Goal: Information Seeking & Learning: Understand process/instructions

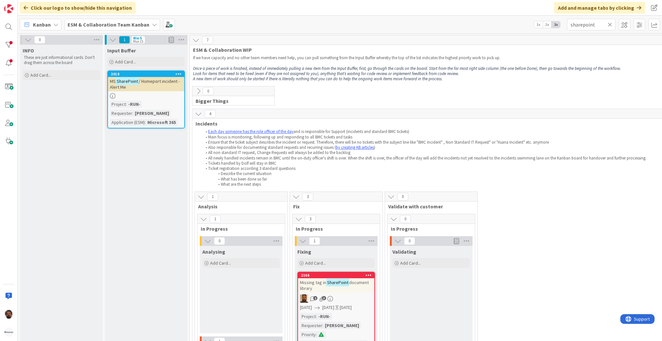
click at [428, 108] on div "0 Bigger Things" at bounding box center [511, 97] width 640 height 23
click at [265, 55] on div "If we have capacity and no other team members need help, you can pull something…" at bounding box center [487, 68] width 591 height 29
click at [396, 64] on p at bounding box center [487, 62] width 589 height 5
click at [385, 60] on p at bounding box center [487, 62] width 589 height 5
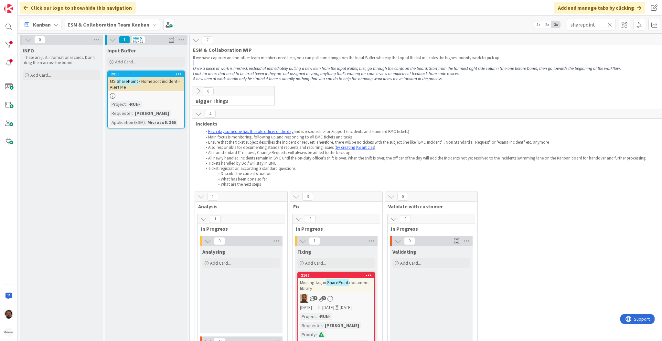
click at [385, 60] on p at bounding box center [487, 62] width 589 height 5
click at [385, 59] on p "If we have capacity and no other team members need help, you can pull something…" at bounding box center [487, 57] width 589 height 5
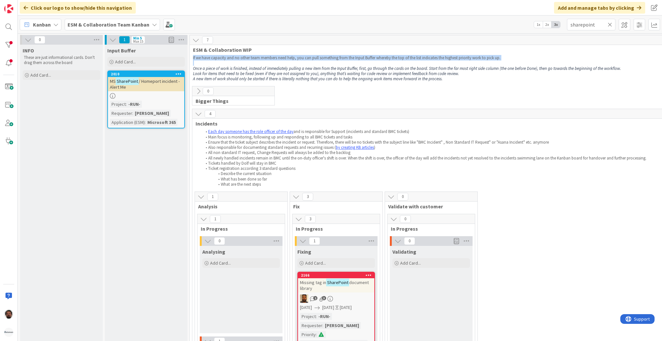
click at [385, 59] on p "If we have capacity and no other team members need help, you can pull something…" at bounding box center [487, 57] width 589 height 5
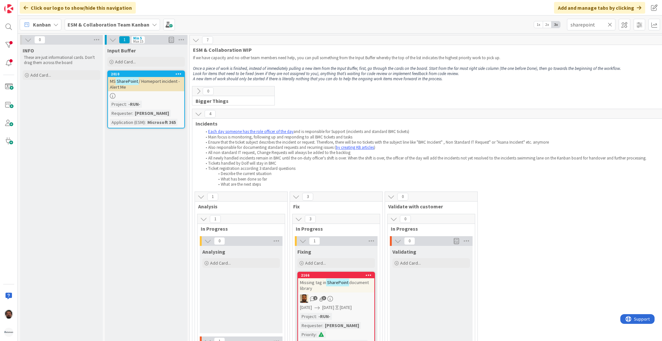
click at [252, 73] on em "Look for items that need to be fixed (even if they are not assigned to you), an…" at bounding box center [326, 73] width 266 height 5
click at [610, 22] on icon at bounding box center [610, 25] width 5 height 6
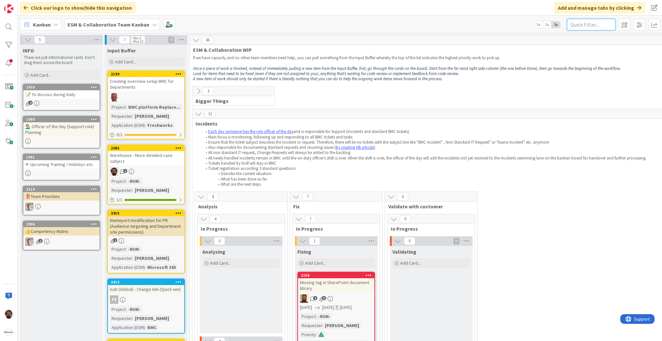
click at [610, 22] on input "text" at bounding box center [591, 25] width 49 height 12
click at [363, 70] on em "Once a piece of work is finished, instead of immediately pulling a new item fro…" at bounding box center [407, 68] width 428 height 5
click at [335, 71] on em "Look for items that need to be fixed (even if they are not assigned to you), an…" at bounding box center [326, 73] width 266 height 5
click at [422, 90] on div "3 Bigger Things" at bounding box center [511, 97] width 640 height 23
click at [422, 68] on em "Once a piece of work is finished, instead of immediately pulling a new item fro…" at bounding box center [407, 68] width 428 height 5
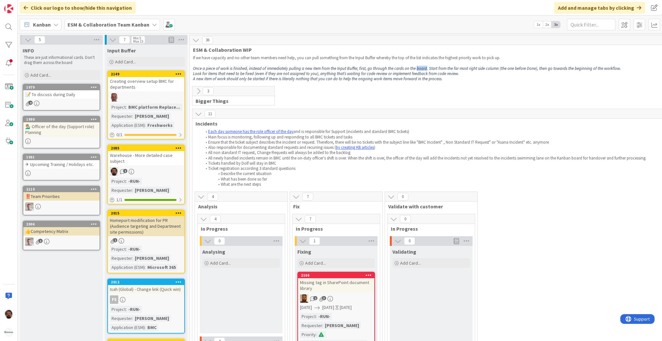
click at [422, 68] on em "Once a piece of work is finished, instead of immediately pulling a new item fro…" at bounding box center [407, 68] width 428 height 5
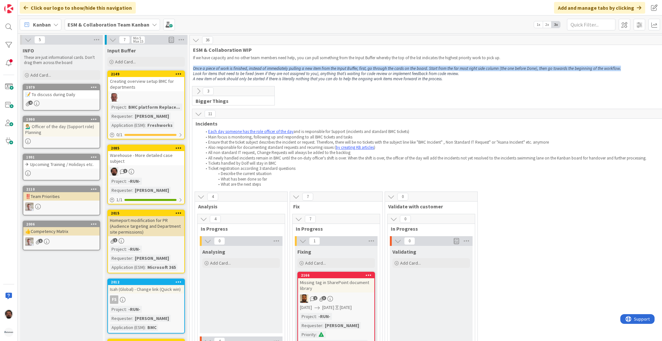
click at [422, 68] on em "Once a piece of work is finished, instead of immediately pulling a new item fro…" at bounding box center [407, 68] width 428 height 5
click at [413, 70] on em "Once a piece of work is finished, instead of immediately pulling a new item fro…" at bounding box center [407, 68] width 428 height 5
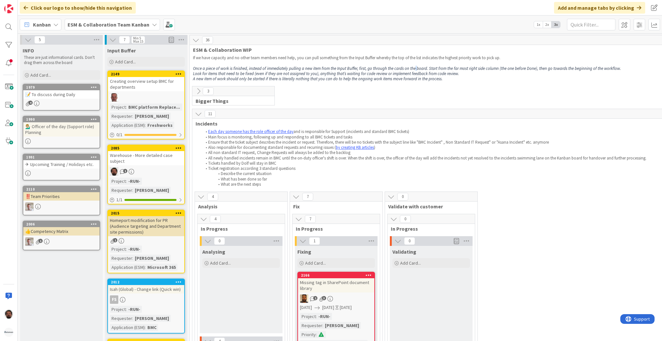
click at [413, 70] on em "Once a piece of work is finished, instead of immediately pulling a new item fro…" at bounding box center [407, 68] width 428 height 5
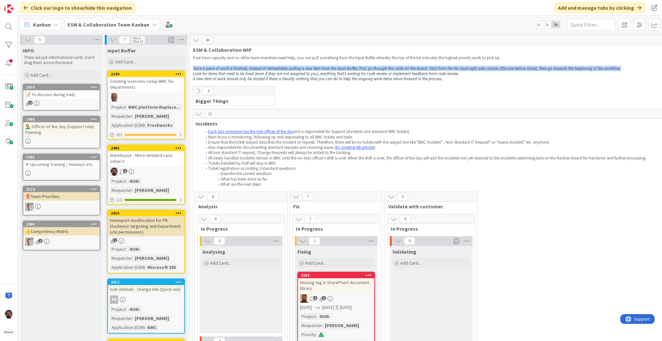
click at [413, 70] on em "Once a piece of work is finished, instead of immediately pulling a new item fro…" at bounding box center [407, 68] width 428 height 5
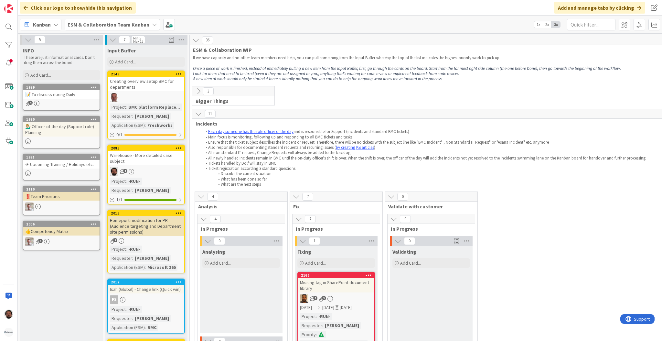
click at [400, 80] on em "A new item of work should only be started if there is literally nothing that yo…" at bounding box center [318, 78] width 250 height 5
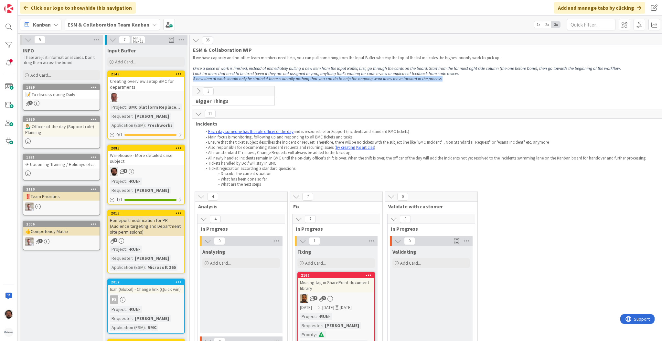
click at [400, 80] on em "A new item of work should only be started if there is literally nothing that yo…" at bounding box center [318, 78] width 250 height 5
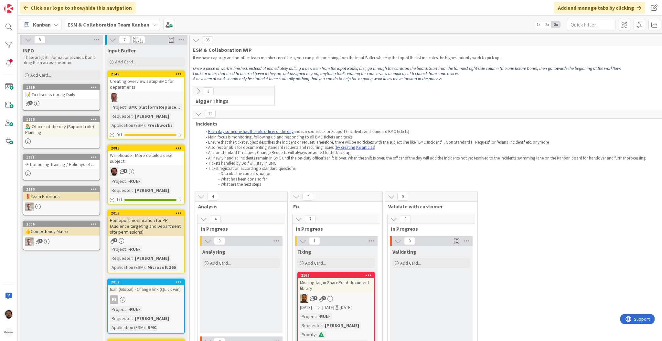
click at [386, 68] on em "Once a piece of work is finished, instead of immediately pulling a new item fro…" at bounding box center [407, 68] width 428 height 5
click at [384, 73] on em "Look for items that need to be fixed (even if they are not assigned to you), an…" at bounding box center [326, 73] width 266 height 5
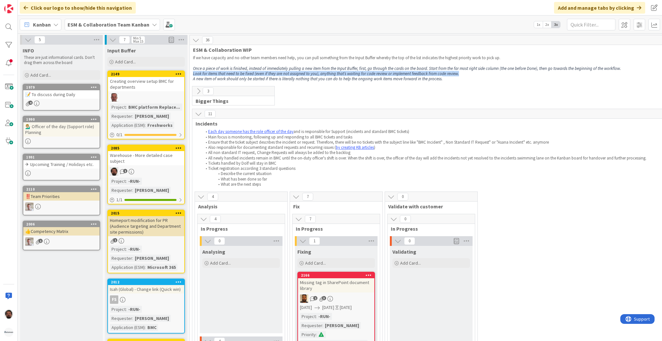
click at [384, 73] on em "Look for items that need to be fixed (even if they are not assigned to you), an…" at bounding box center [326, 73] width 266 height 5
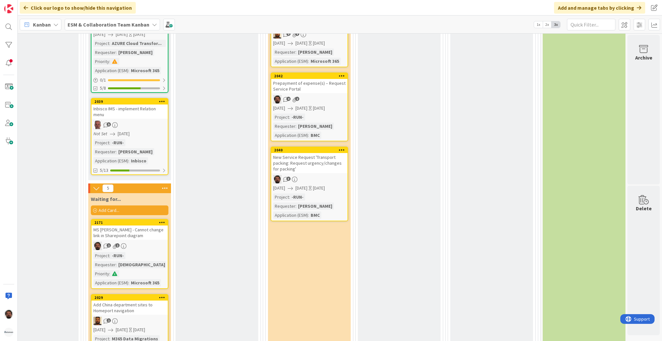
scroll to position [1122, 298]
click at [8, 50] on div at bounding box center [8, 44] width 13 height 13
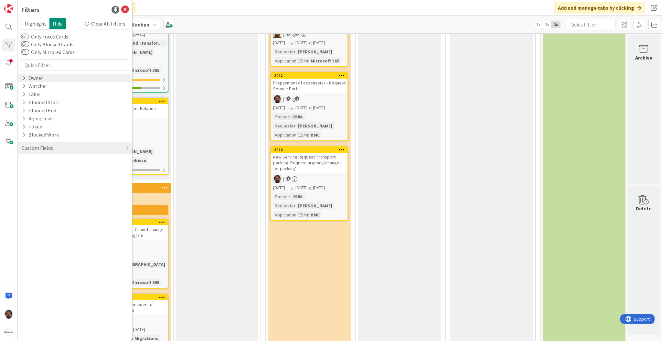
click at [33, 80] on div "Owner" at bounding box center [32, 78] width 23 height 8
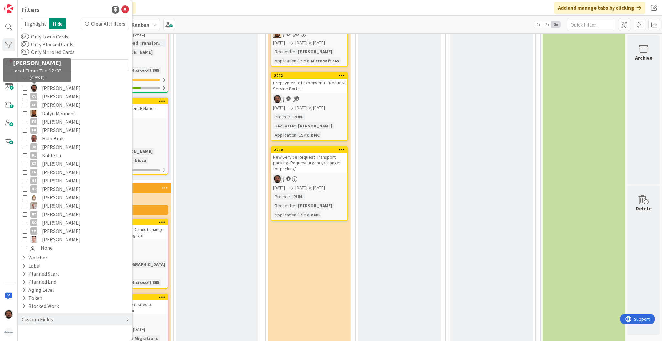
click at [33, 91] on img at bounding box center [33, 87] width 7 height 7
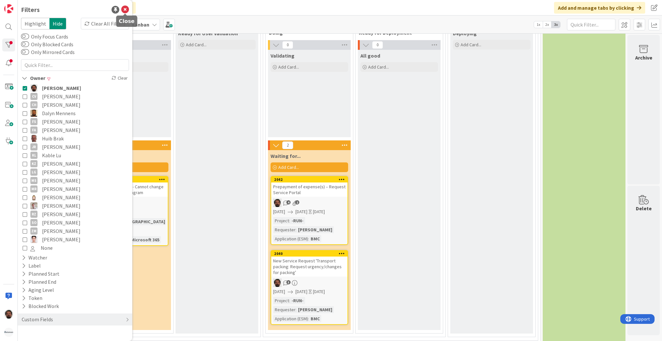
click at [127, 9] on icon at bounding box center [125, 10] width 8 height 8
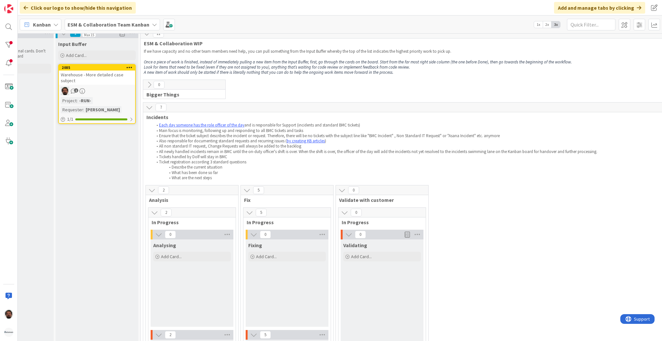
scroll to position [0, 49]
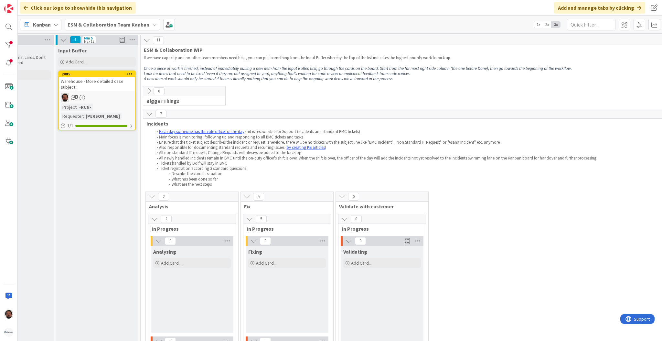
click at [158, 196] on span "2" at bounding box center [163, 197] width 11 height 8
click at [149, 196] on icon at bounding box center [151, 196] width 7 height 7
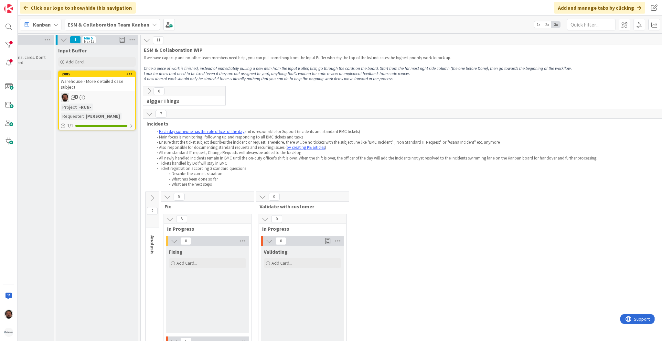
click at [152, 197] on icon at bounding box center [152, 198] width 7 height 7
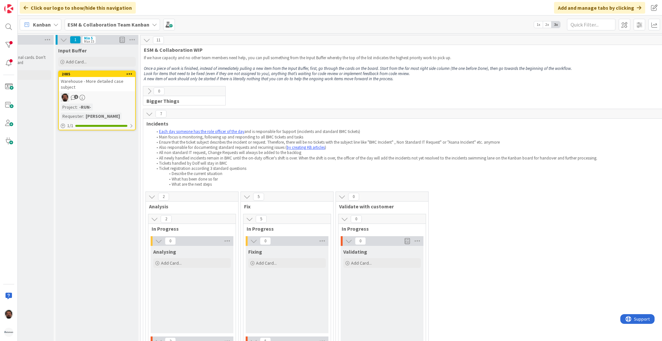
click at [148, 114] on icon at bounding box center [149, 113] width 7 height 7
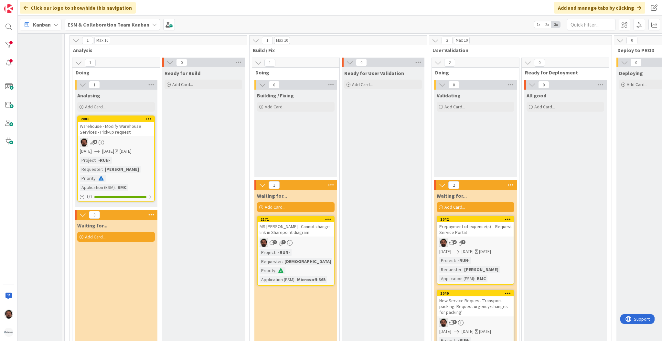
scroll to position [110, 126]
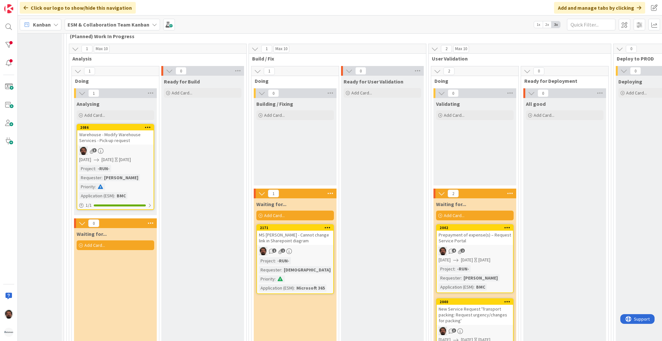
click at [127, 144] on div "Warehouse - Modify Warehouse Services - Pick-up request" at bounding box center [115, 137] width 76 height 14
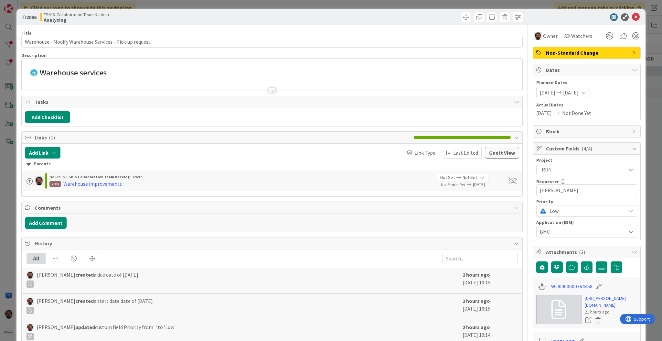
click at [270, 88] on div at bounding box center [272, 90] width 7 height 5
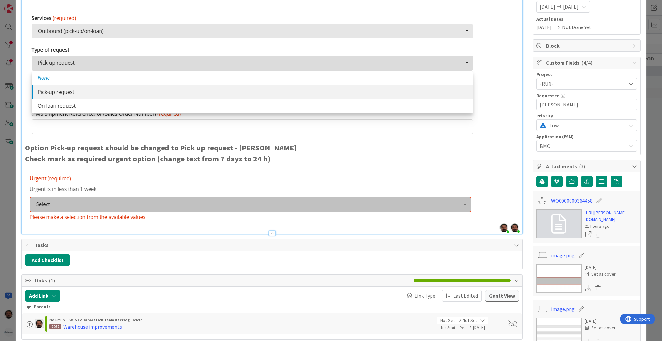
scroll to position [86, 0]
drag, startPoint x: 275, startPoint y: 158, endPoint x: 153, endPoint y: 162, distance: 121.7
click at [153, 162] on p "Check mark as required urgent option (change text from 7 days to 24 h)" at bounding box center [272, 158] width 494 height 11
click at [153, 162] on strong "Check mark as required urgent option (change text from 7 days to 24 h)" at bounding box center [148, 158] width 246 height 10
